Goal: Register for event/course

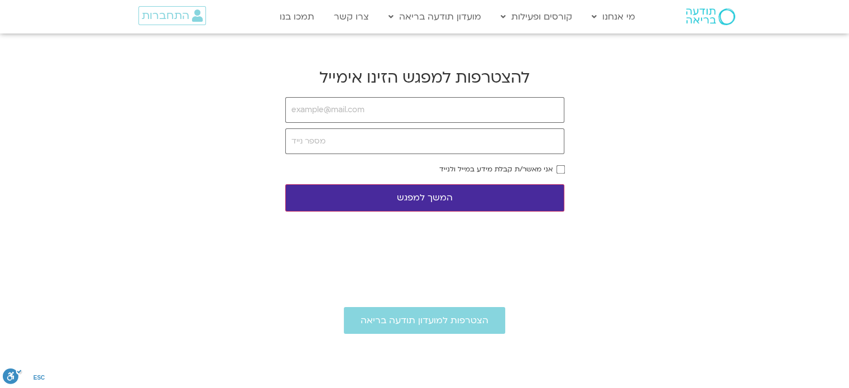
type input "ר"
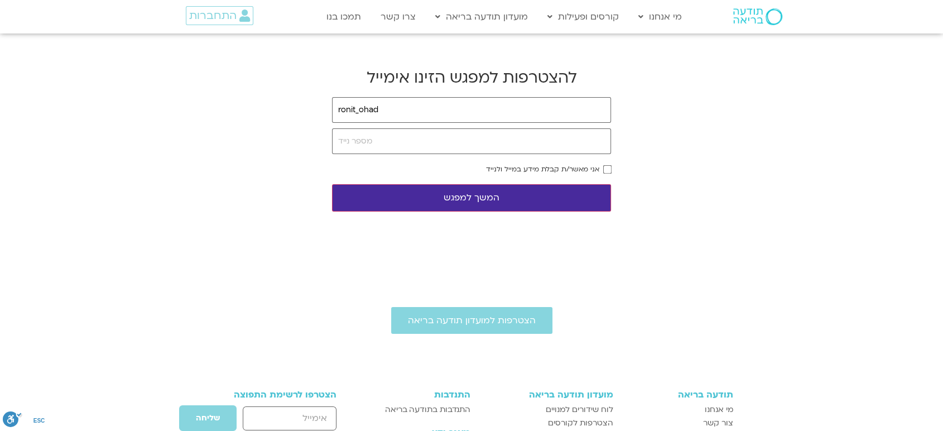
type input "ronit_ohad"
click at [382, 106] on input "email" at bounding box center [471, 110] width 279 height 26
type input "[EMAIL_ADDRESS][DOMAIN_NAME]"
click at [430, 142] on input "tel" at bounding box center [471, 141] width 279 height 26
type input "0505611731"
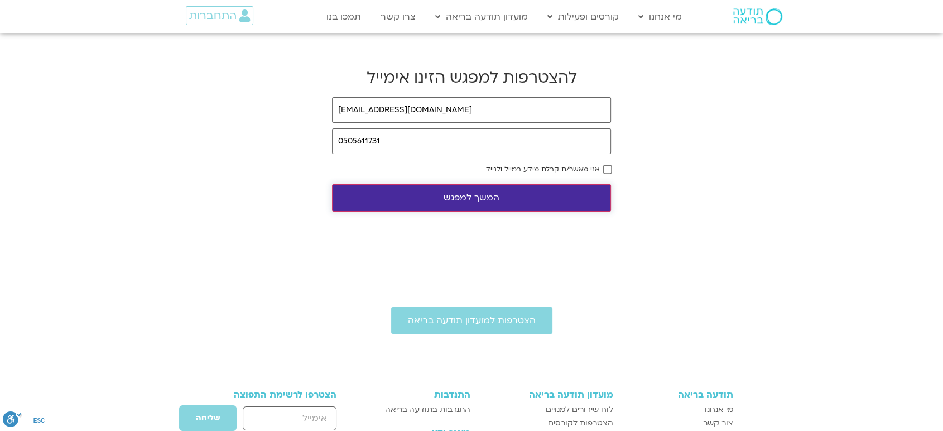
click at [508, 195] on button "המשך למפגש" at bounding box center [471, 197] width 279 height 27
